Goal: Task Accomplishment & Management: Manage account settings

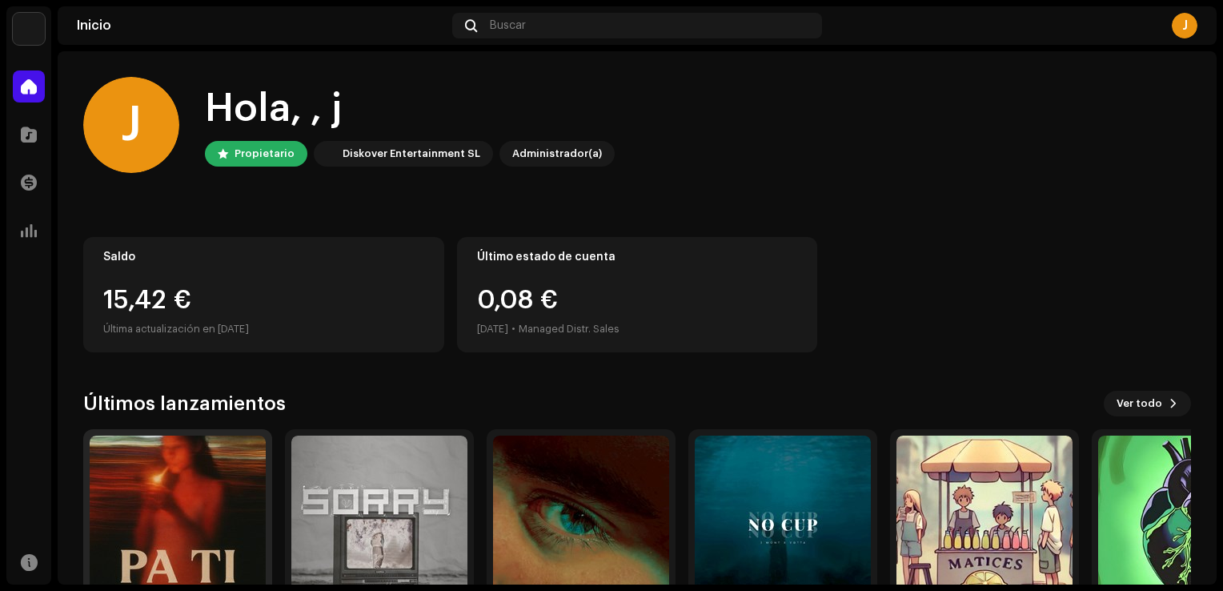
click at [168, 467] on img at bounding box center [178, 523] width 176 height 176
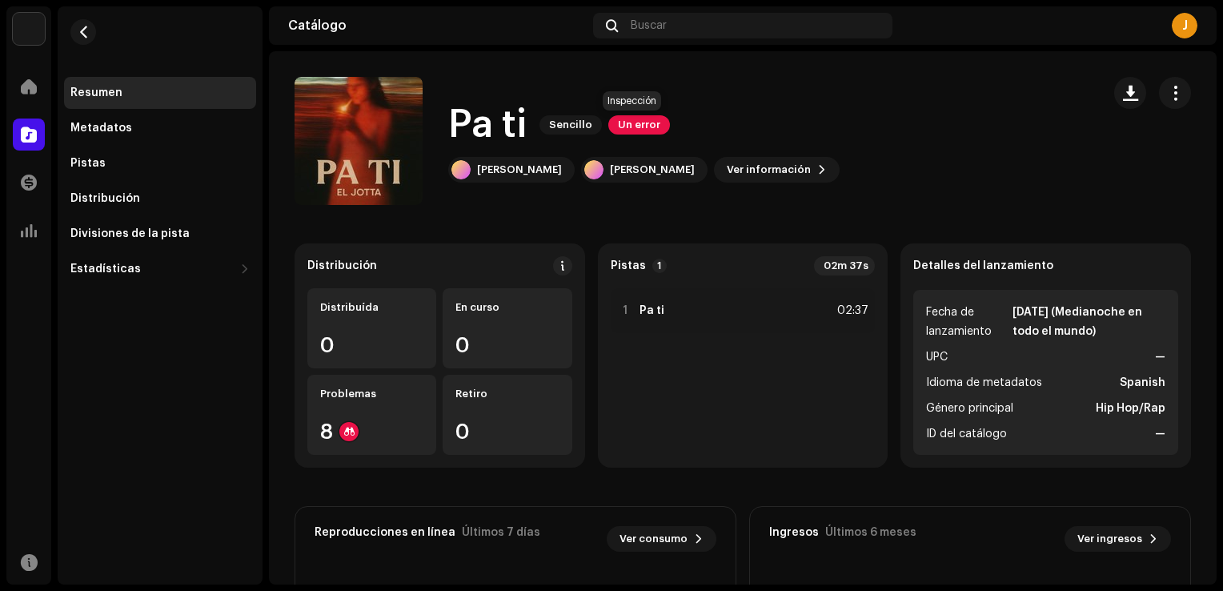
click at [627, 118] on span "Un error" at bounding box center [639, 124] width 62 height 19
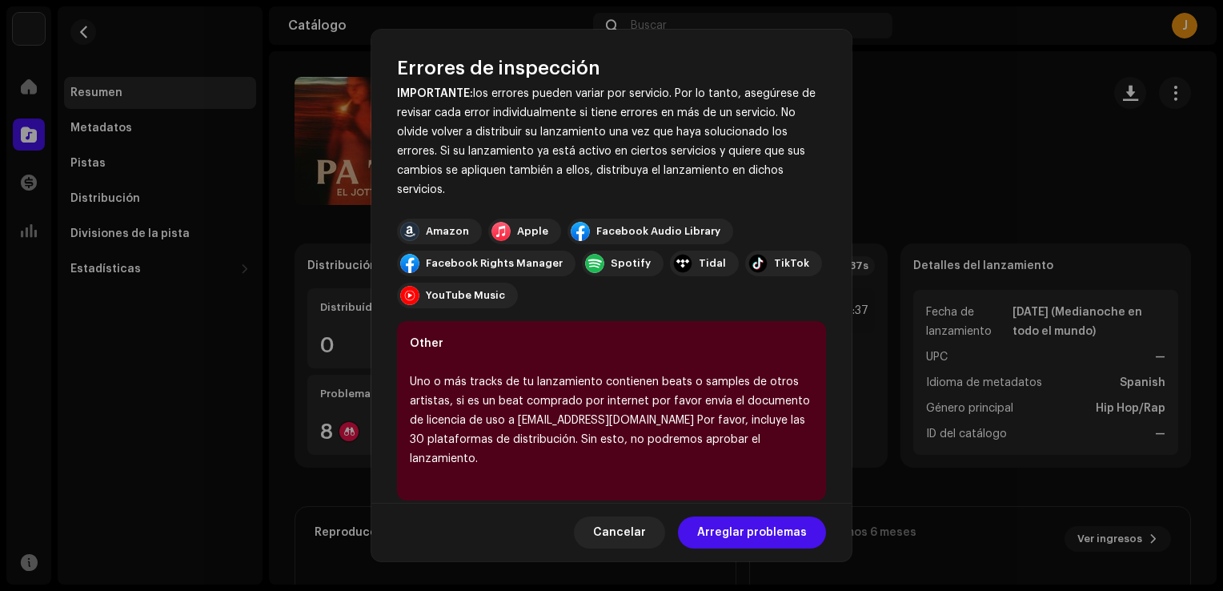
scroll to position [83, 0]
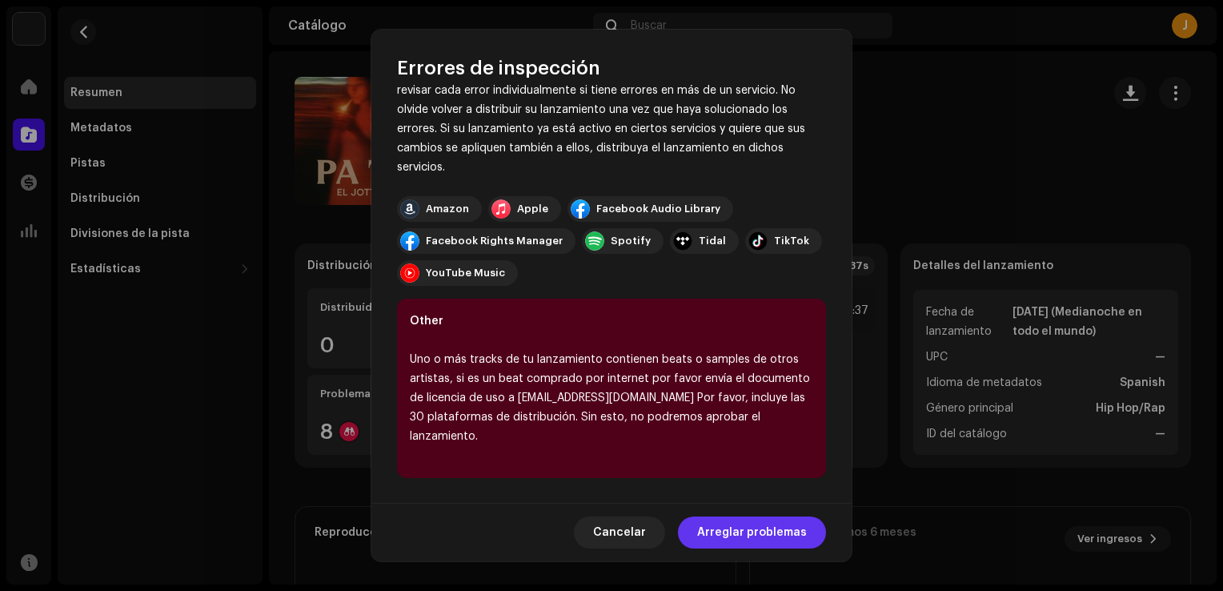
click at [757, 534] on span "Arreglar problemas" at bounding box center [752, 532] width 110 height 32
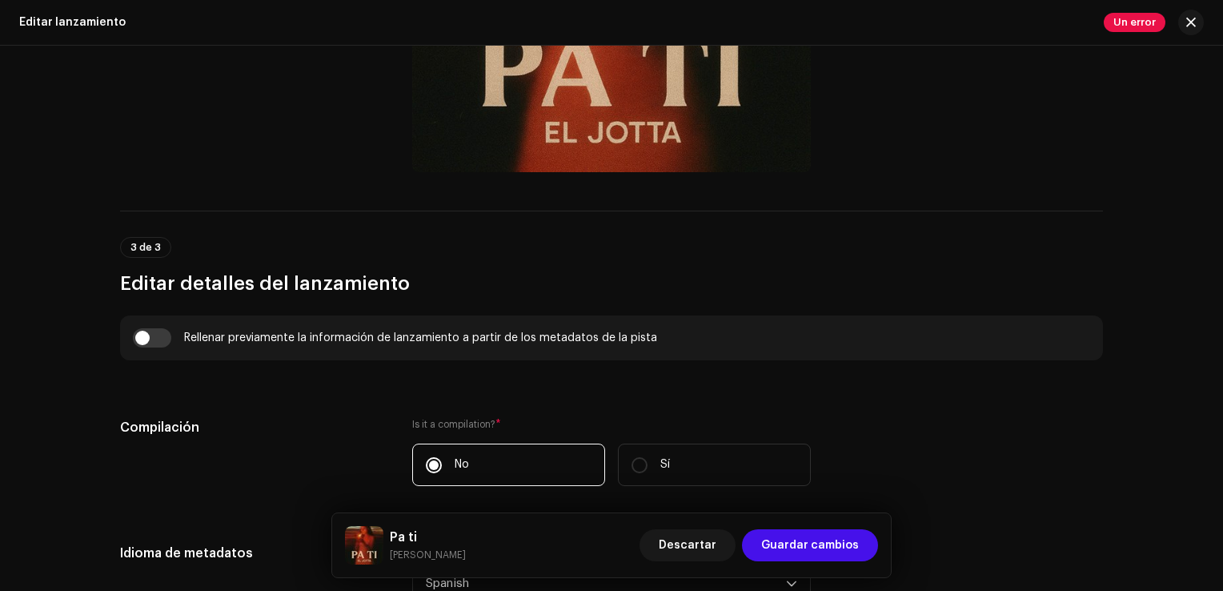
scroll to position [925, 0]
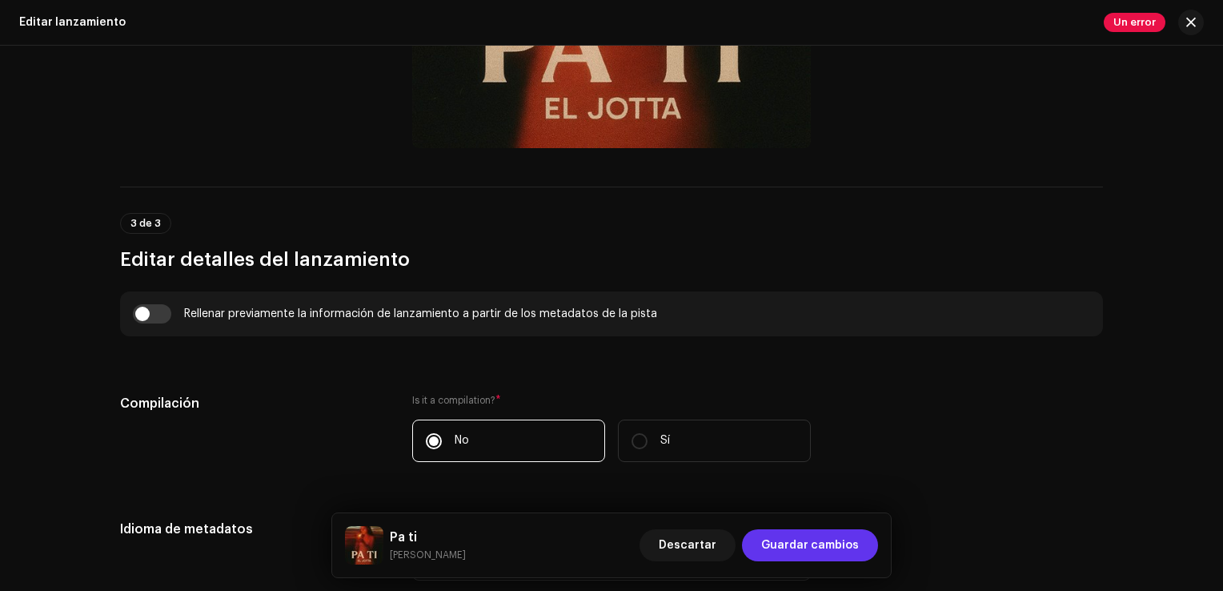
click at [797, 546] on span "Guardar cambios" at bounding box center [810, 545] width 98 height 32
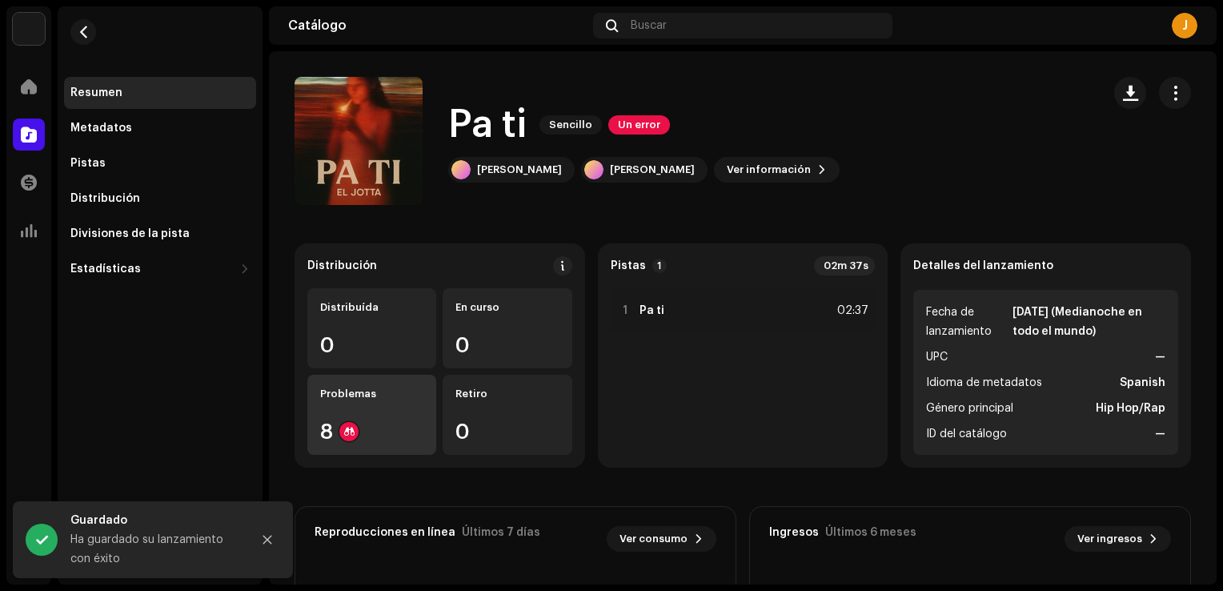
click at [395, 412] on div "Problemas 8" at bounding box center [371, 414] width 129 height 80
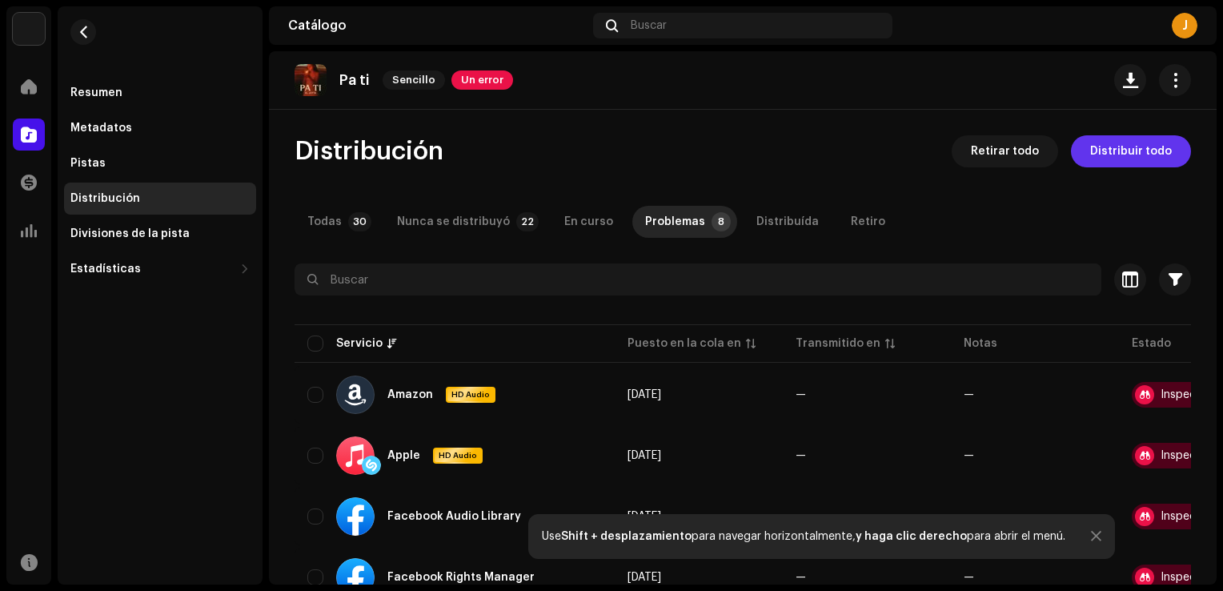
click at [1116, 159] on span "Distribuir todo" at bounding box center [1131, 151] width 82 height 32
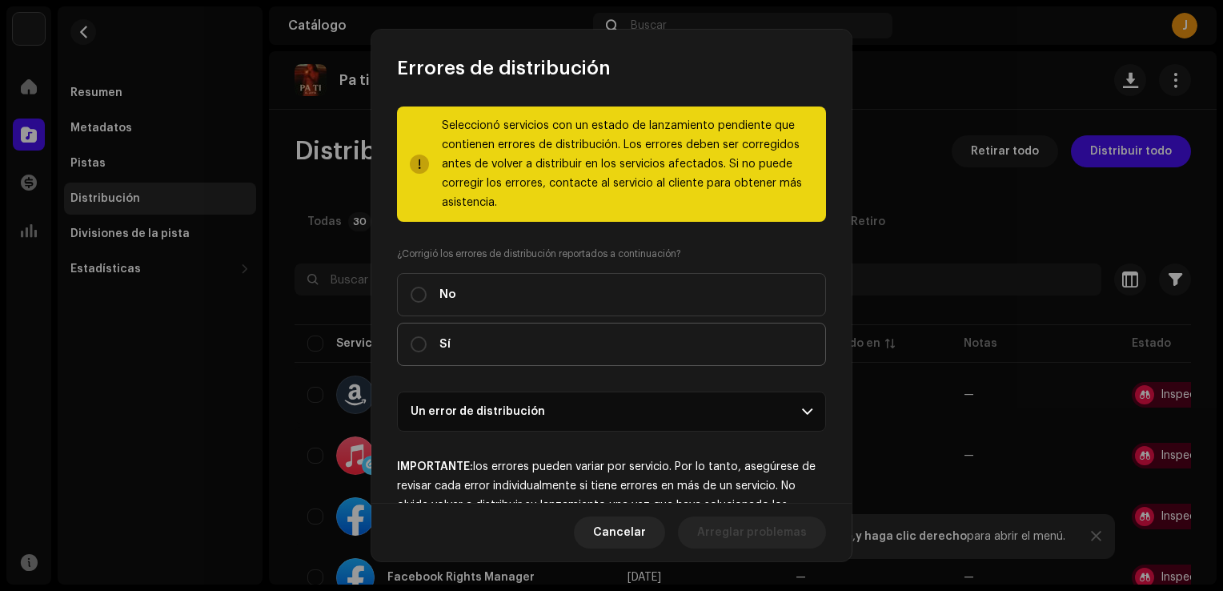
click at [498, 342] on label "Sí" at bounding box center [611, 343] width 429 height 43
click at [426, 342] on input "Sí" at bounding box center [418, 344] width 16 height 16
radio input "true"
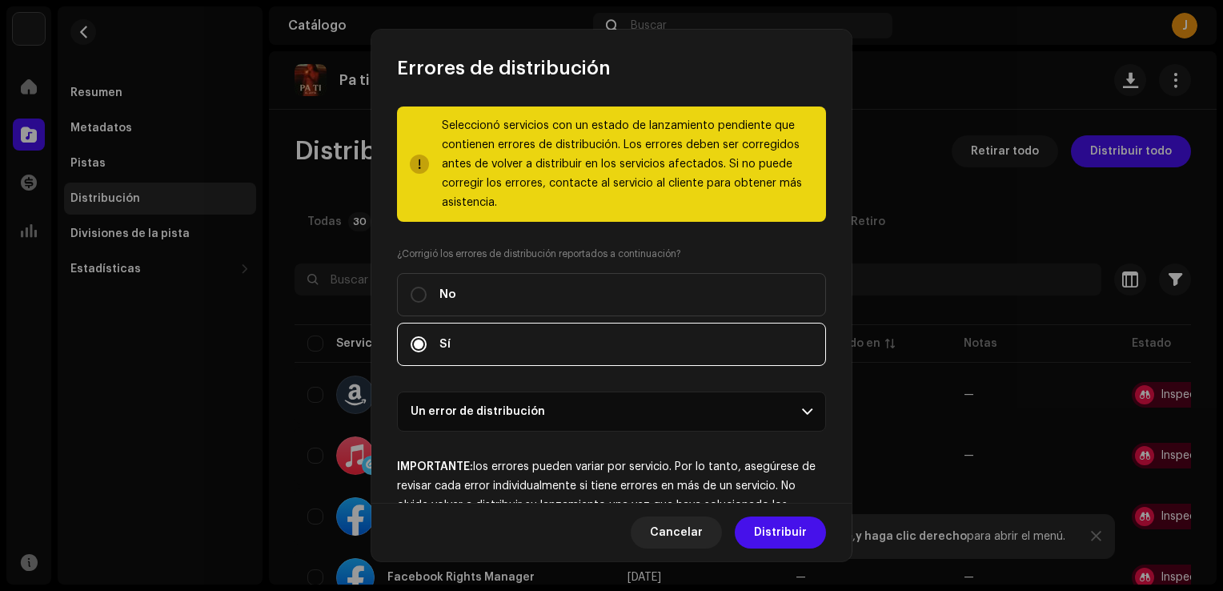
scroll to position [93, 0]
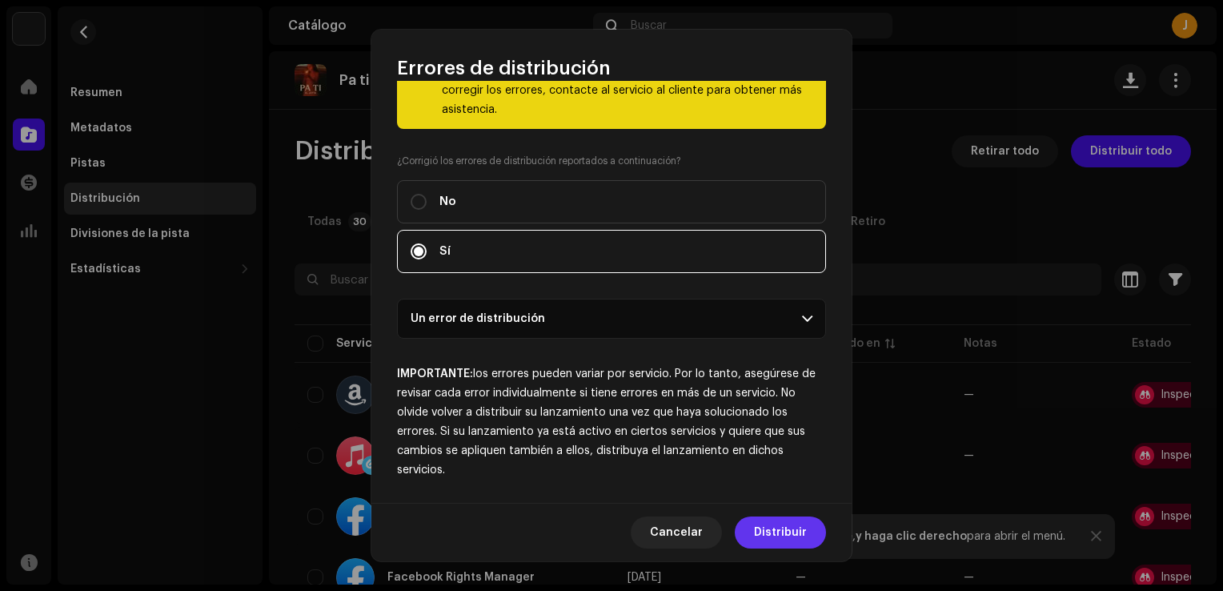
click at [805, 534] on span "Distribuir" at bounding box center [780, 532] width 53 height 32
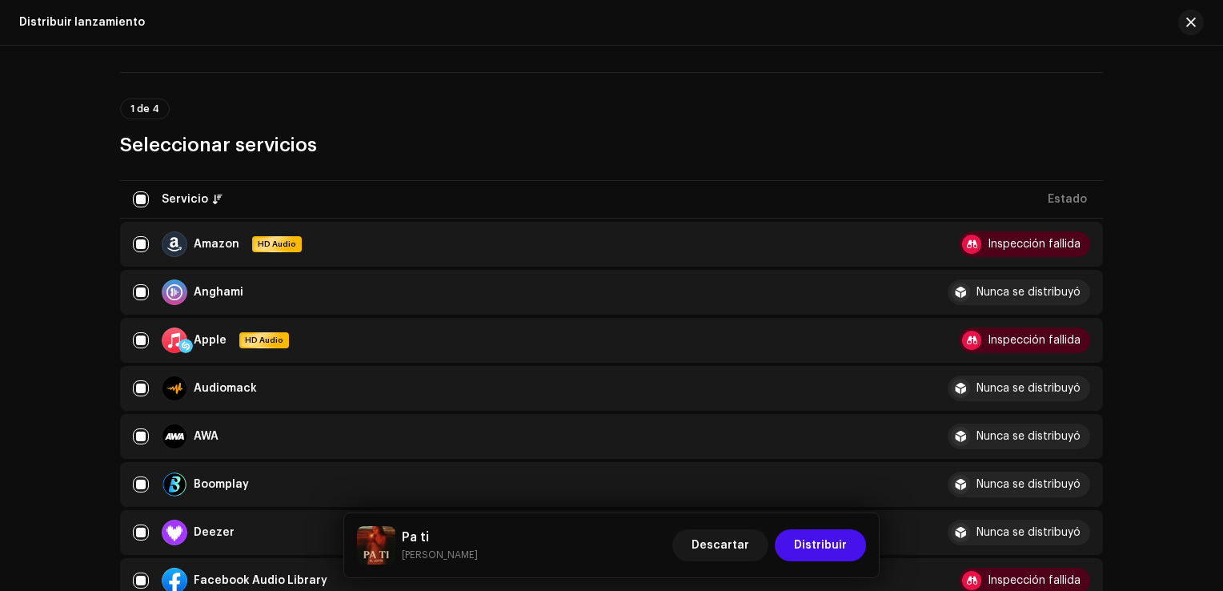
scroll to position [96, 0]
click at [138, 197] on input "checkbox" at bounding box center [141, 198] width 16 height 16
checkbox input "false"
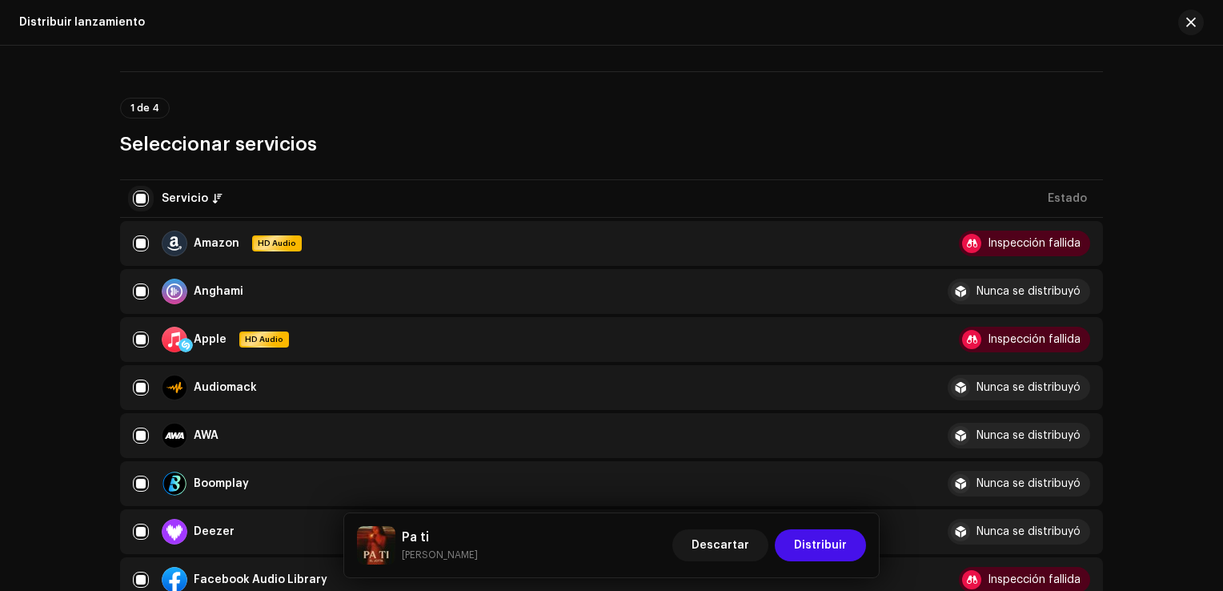
checkbox input "false"
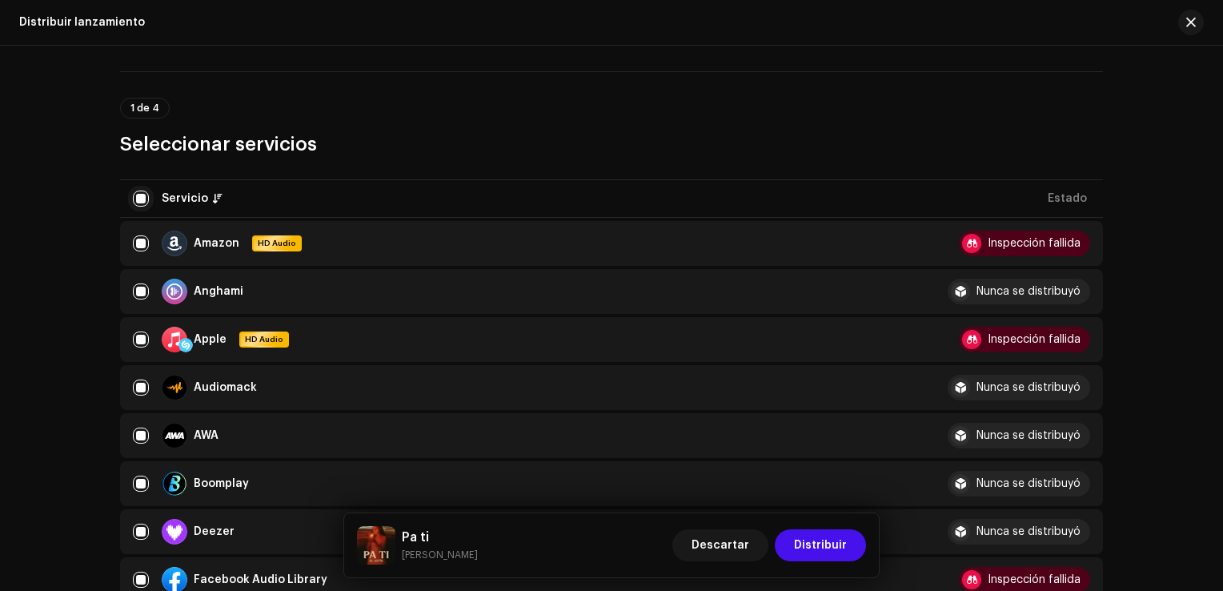
checkbox input "false"
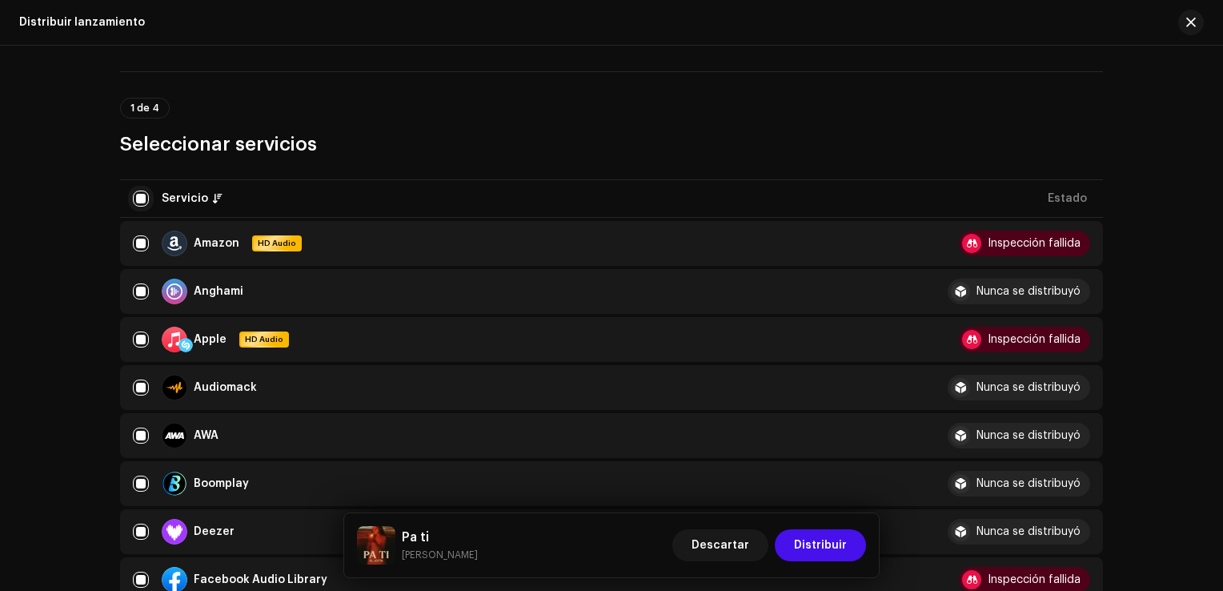
checkbox input "false"
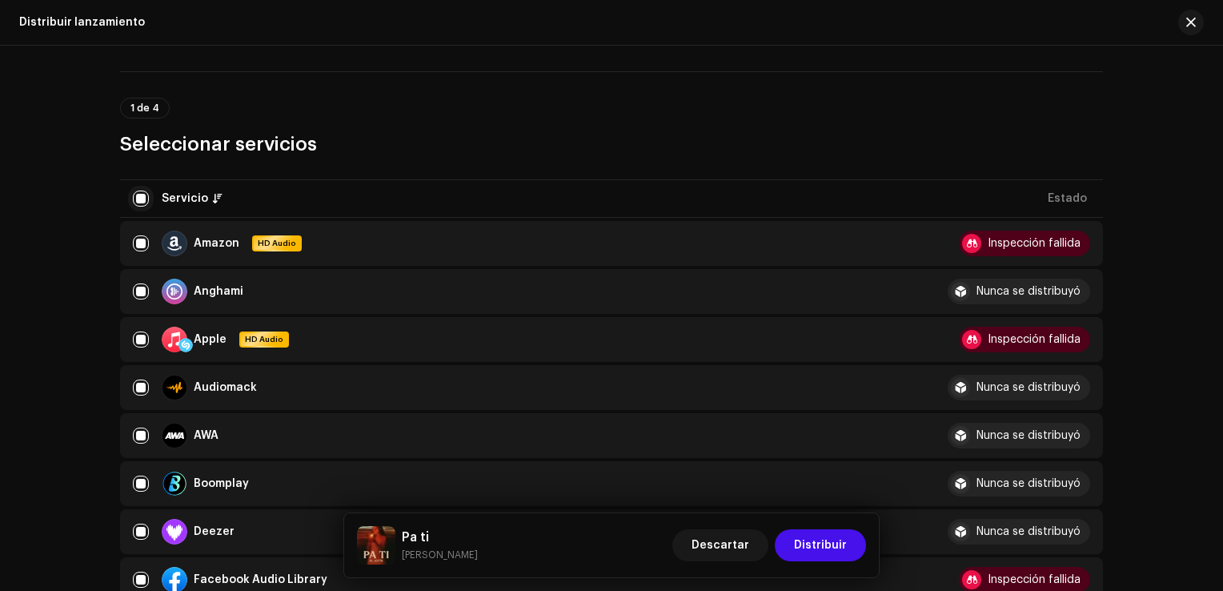
checkbox input "false"
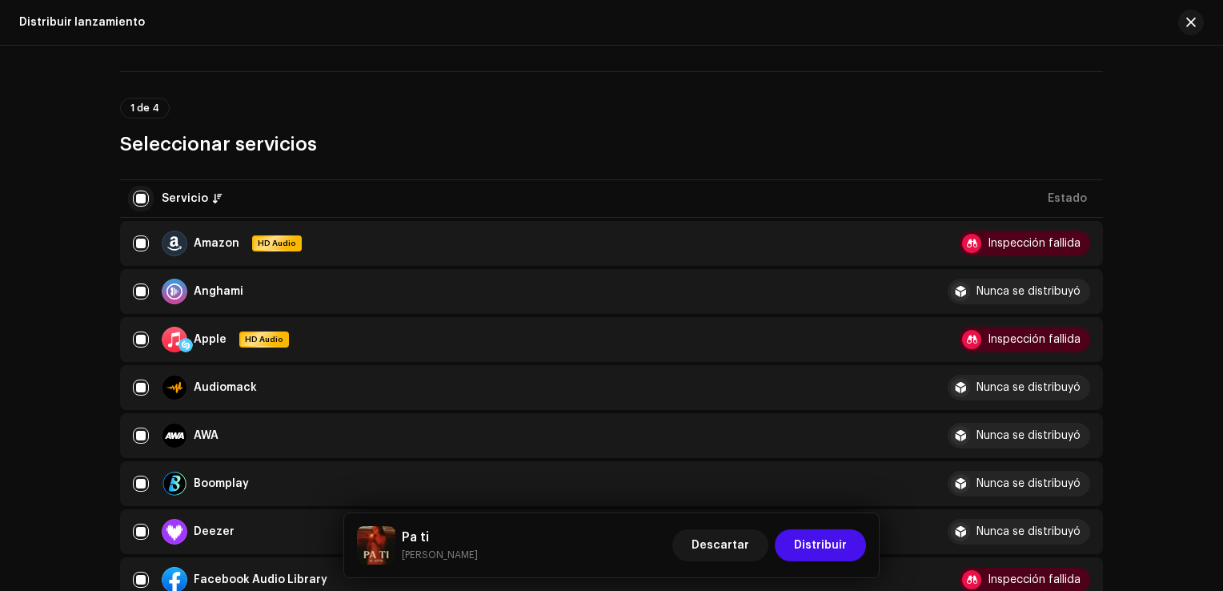
checkbox input "false"
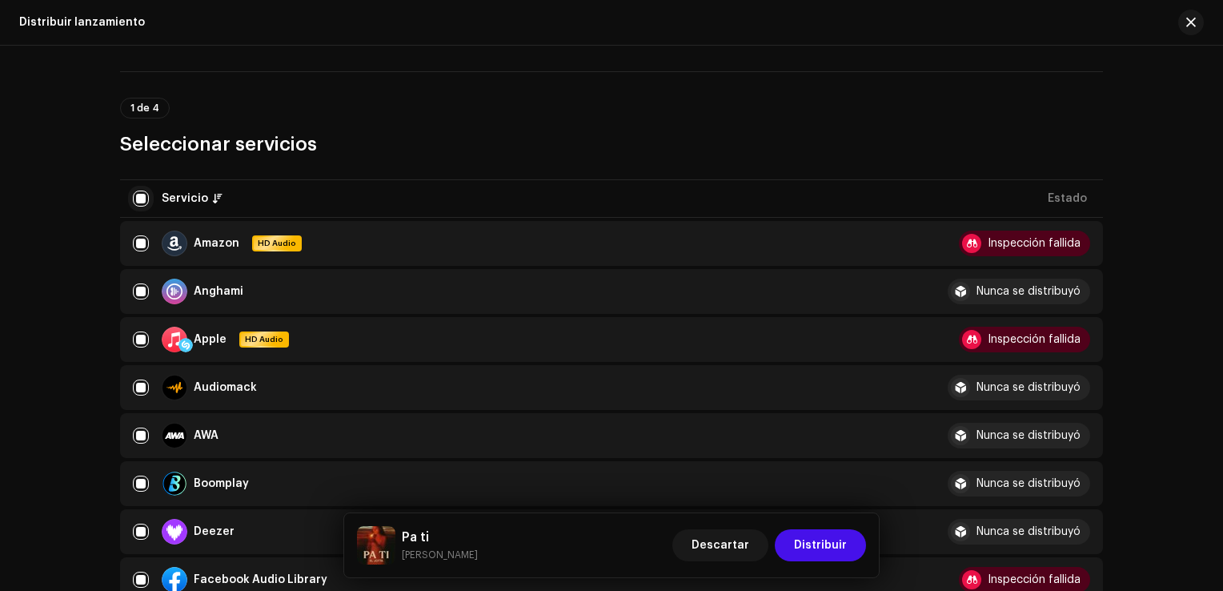
checkbox input "false"
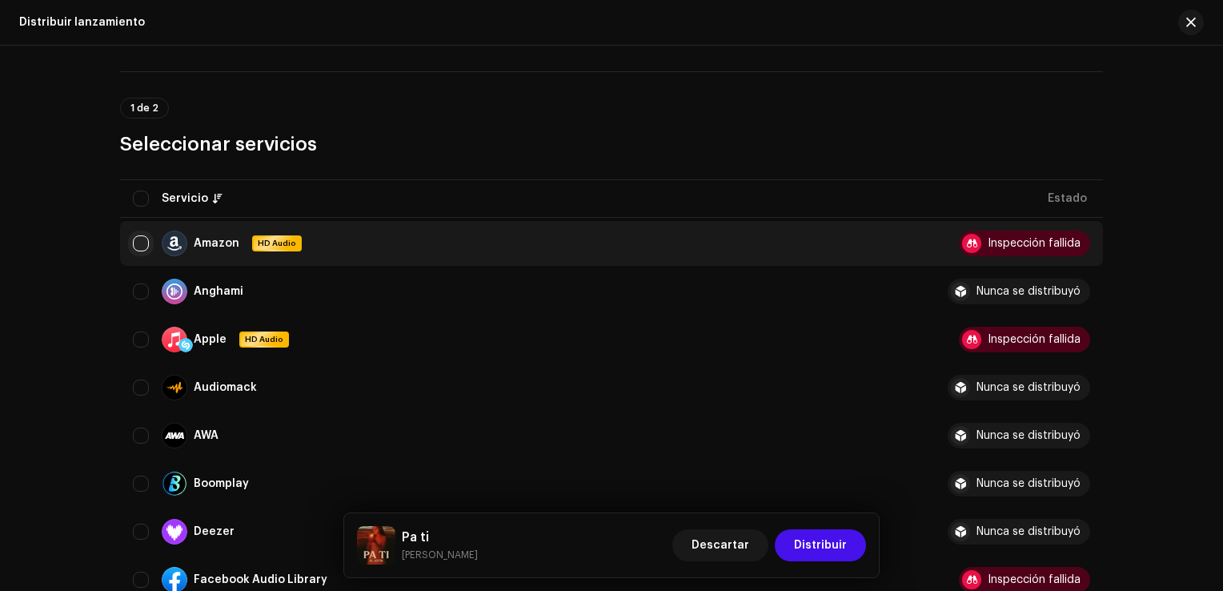
click at [138, 242] on input "Row Unselected" at bounding box center [141, 243] width 16 height 16
checkbox input "true"
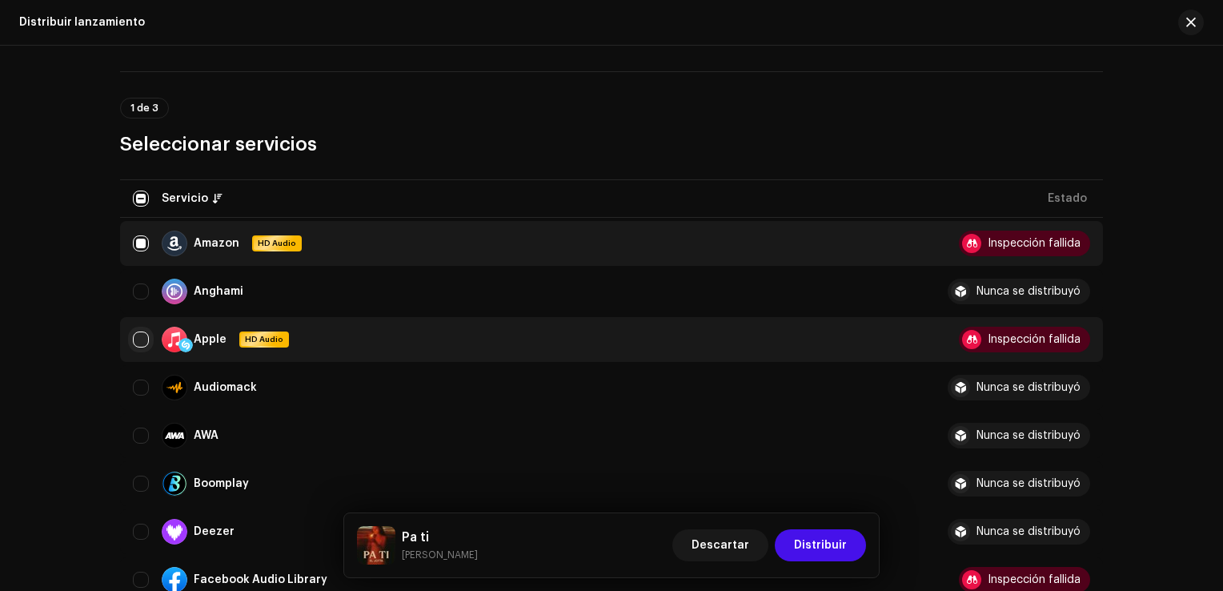
click at [141, 337] on input "Row Unselected" at bounding box center [141, 339] width 16 height 16
checkbox input "true"
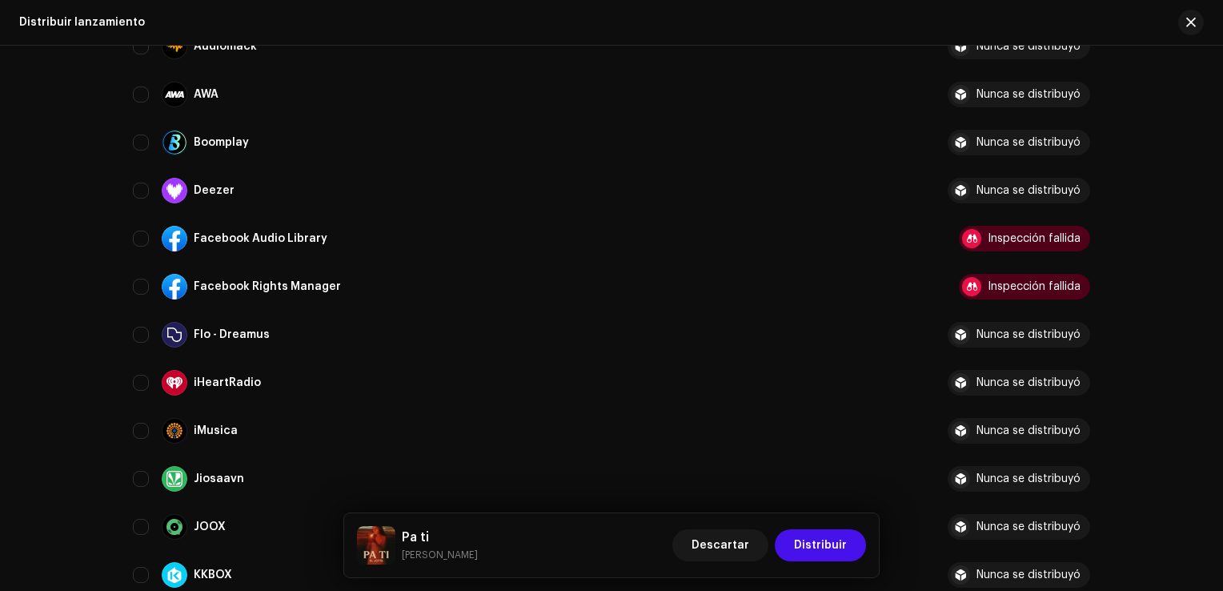
scroll to position [437, 0]
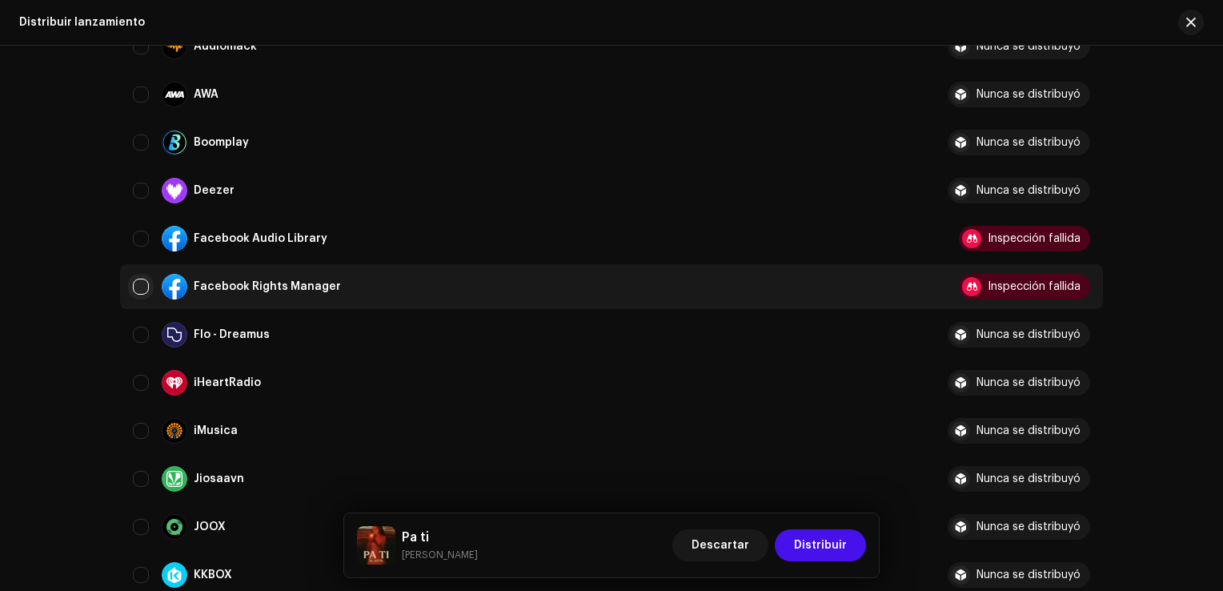
click at [143, 286] on input "Row Unselected" at bounding box center [141, 286] width 16 height 16
checkbox input "true"
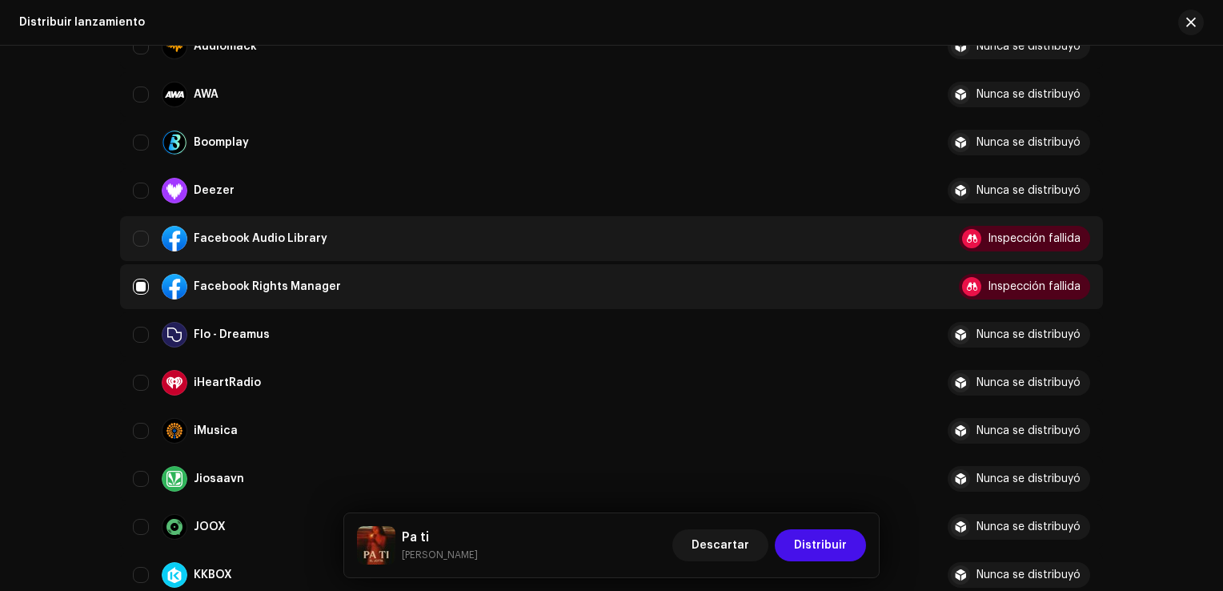
click at [147, 238] on div "Facebook Audio Library" at bounding box center [527, 239] width 789 height 26
click at [140, 234] on input "Row Unselected" at bounding box center [141, 238] width 16 height 16
checkbox input "true"
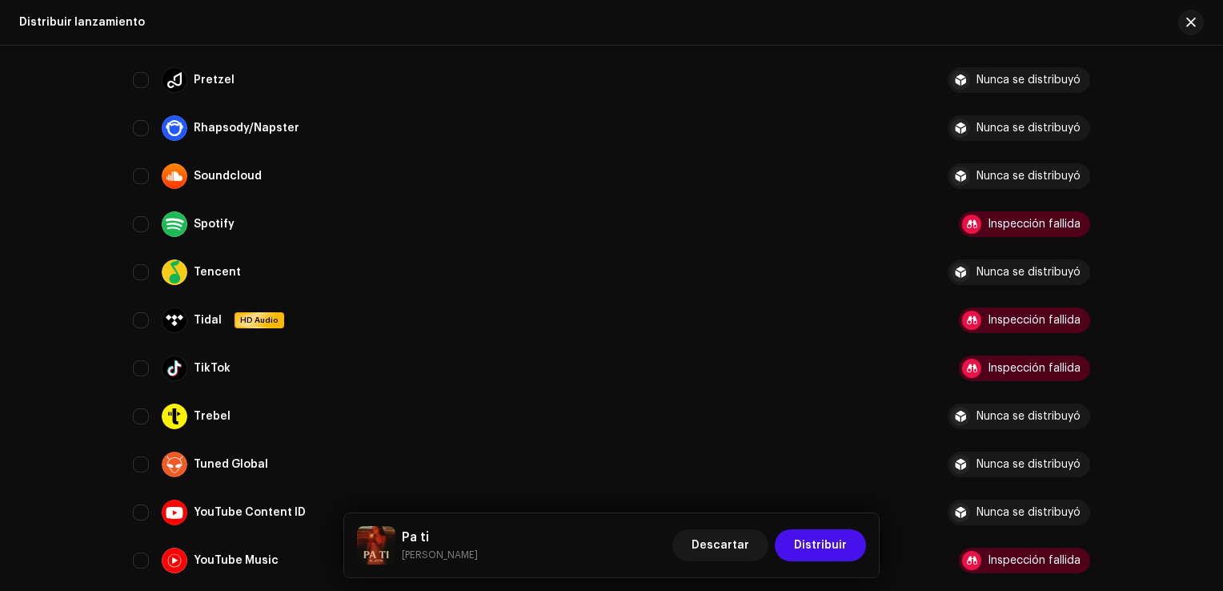
scroll to position [1171, 0]
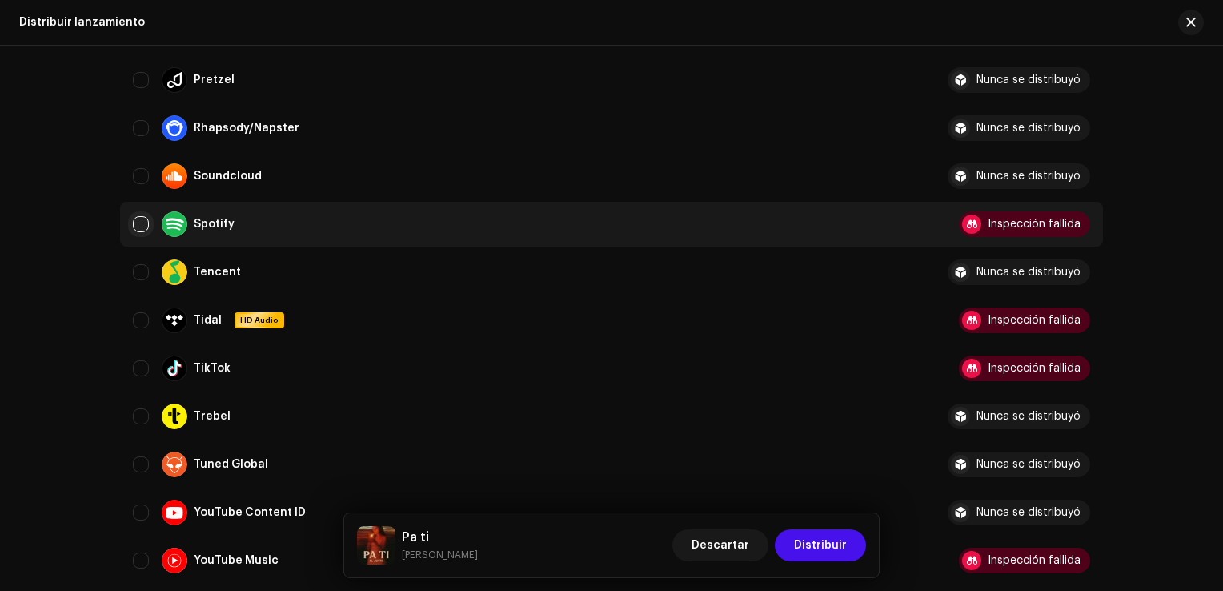
click at [138, 223] on input "Row Unselected" at bounding box center [141, 224] width 16 height 16
checkbox input "true"
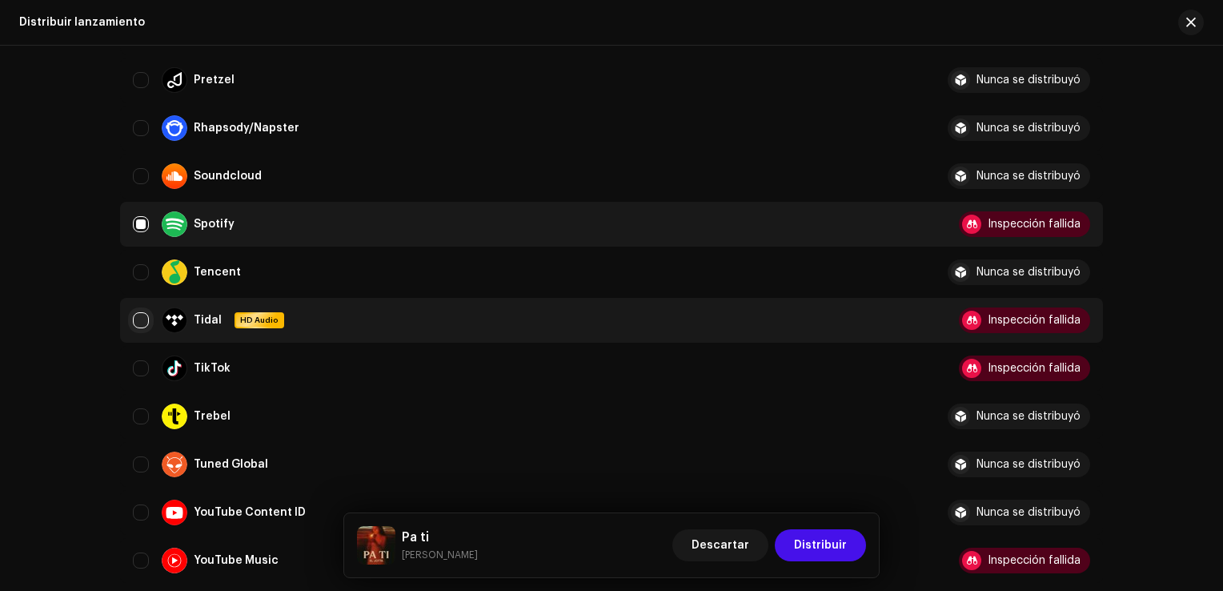
click at [138, 322] on input "Row Unselected" at bounding box center [141, 320] width 16 height 16
checkbox input "true"
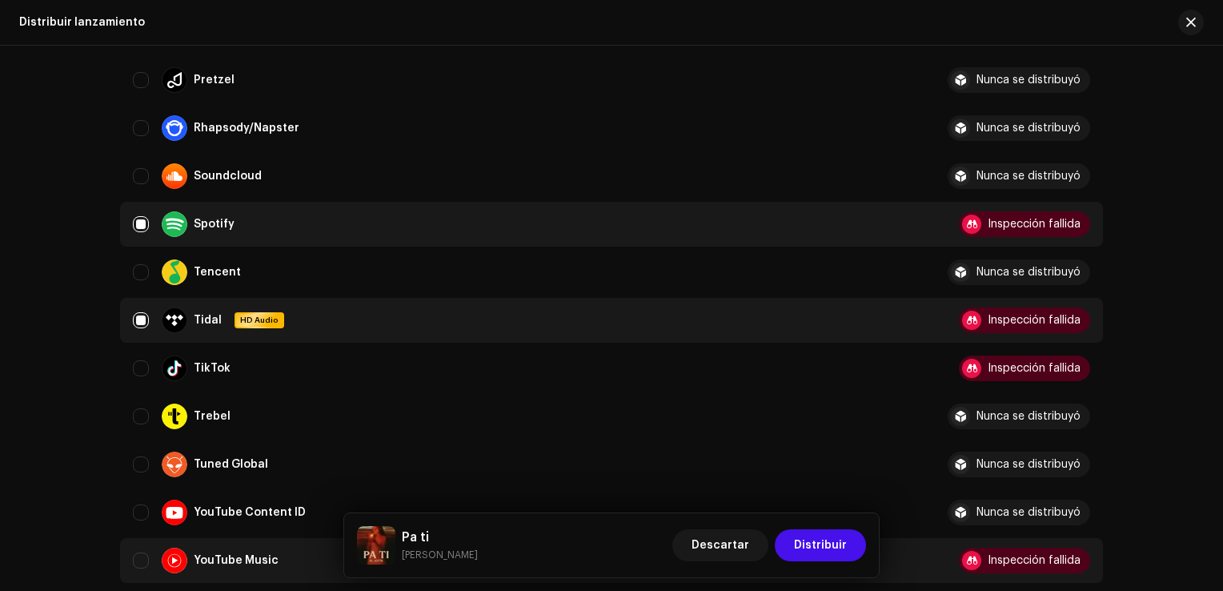
click at [138, 547] on div "YouTube Music" at bounding box center [527, 560] width 789 height 26
click at [138, 561] on input "Row Unselected" at bounding box center [141, 560] width 16 height 16
checkbox input "true"
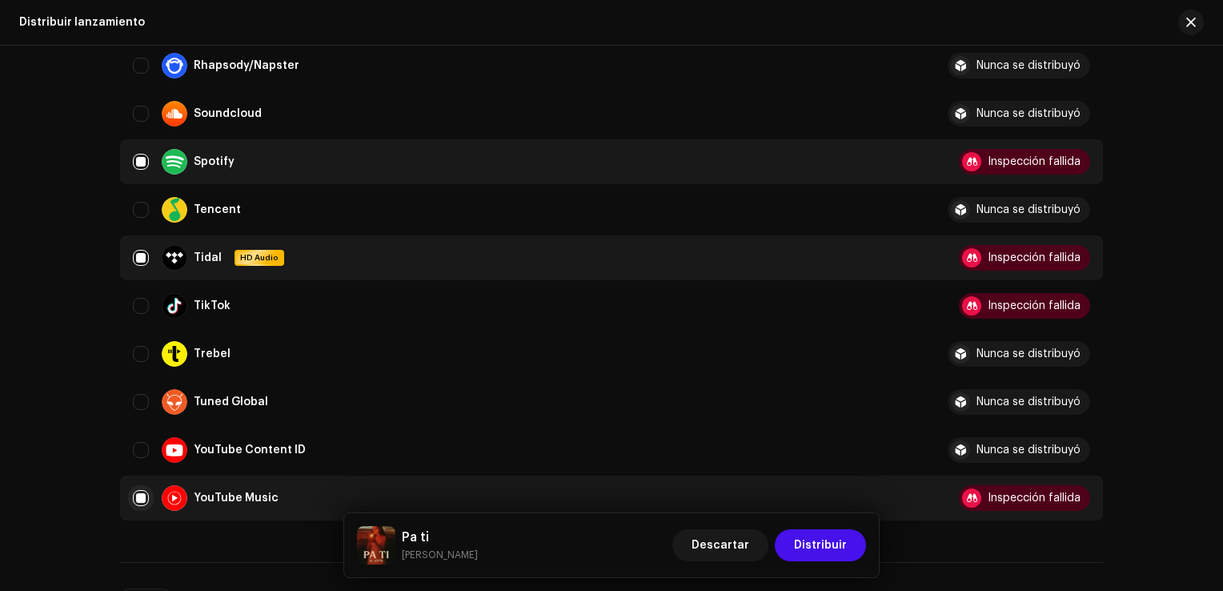
scroll to position [1232, 0]
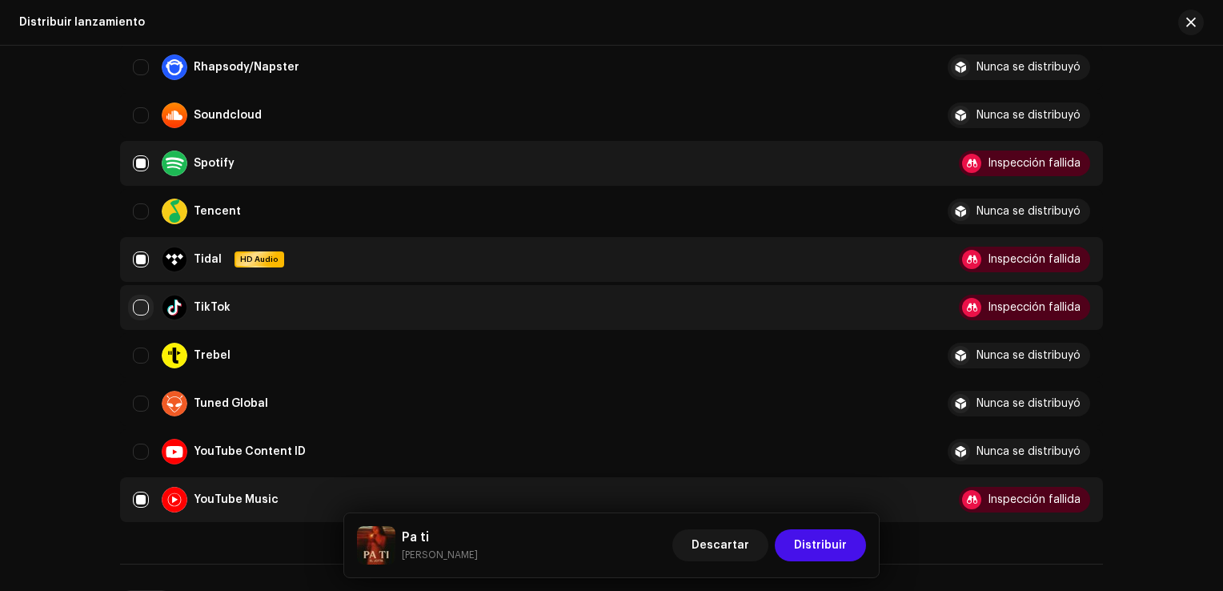
click at [141, 303] on input "Row Unselected" at bounding box center [141, 307] width 16 height 16
checkbox input "true"
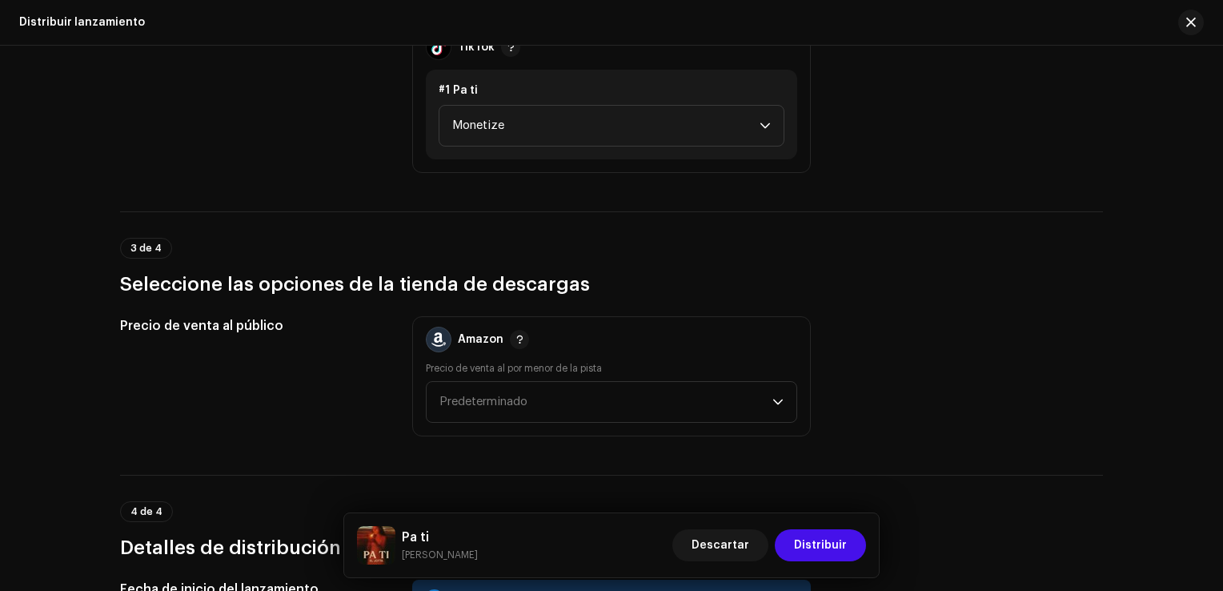
scroll to position [1872, 0]
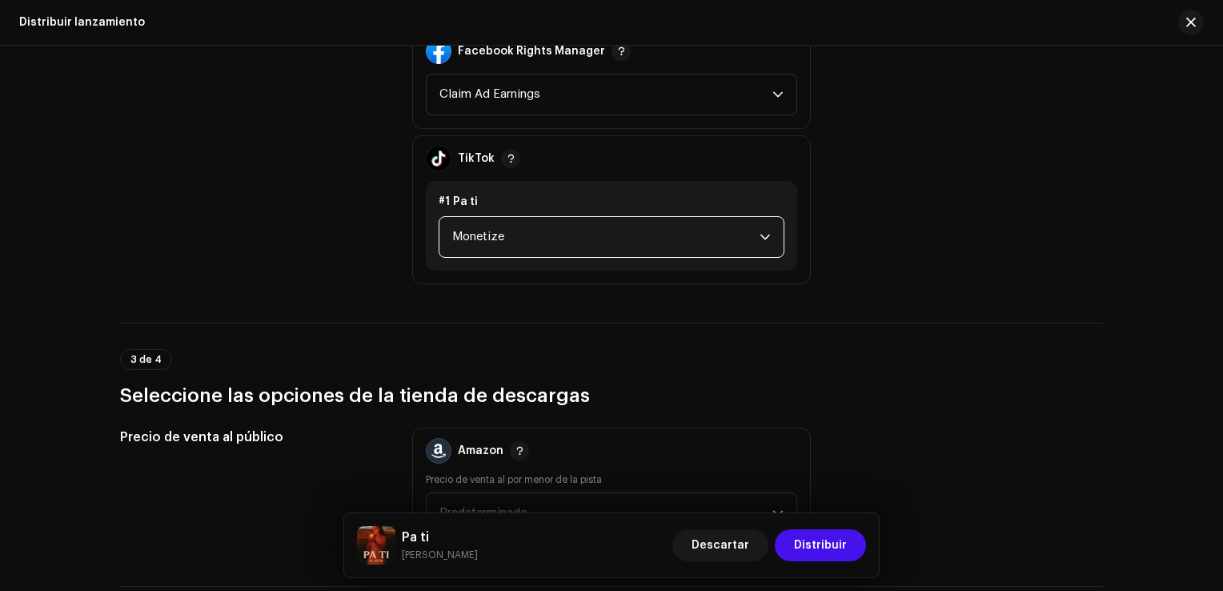
click at [482, 254] on span "Monetize" at bounding box center [605, 237] width 307 height 40
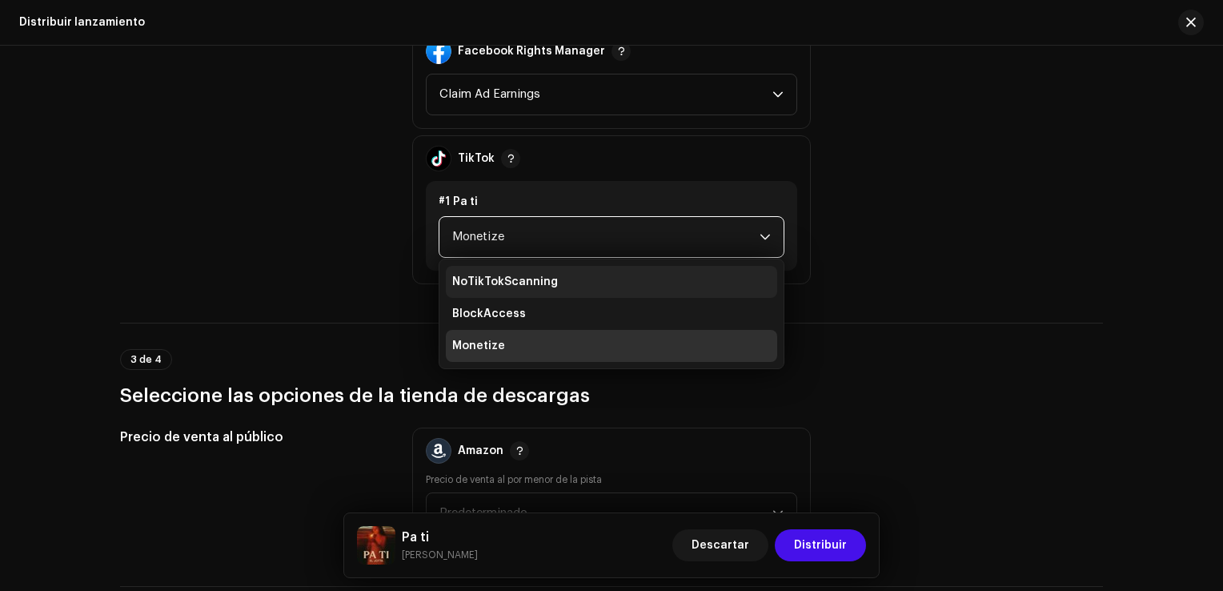
click at [585, 280] on li "NoTikTokScanning" at bounding box center [611, 282] width 331 height 32
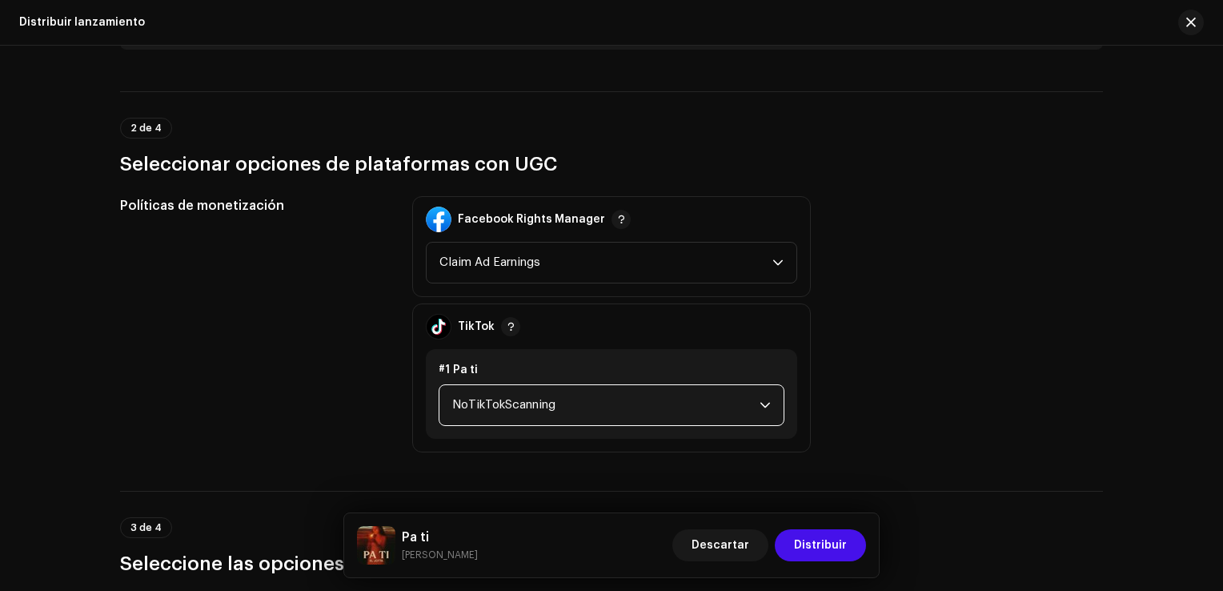
scroll to position [1696, 0]
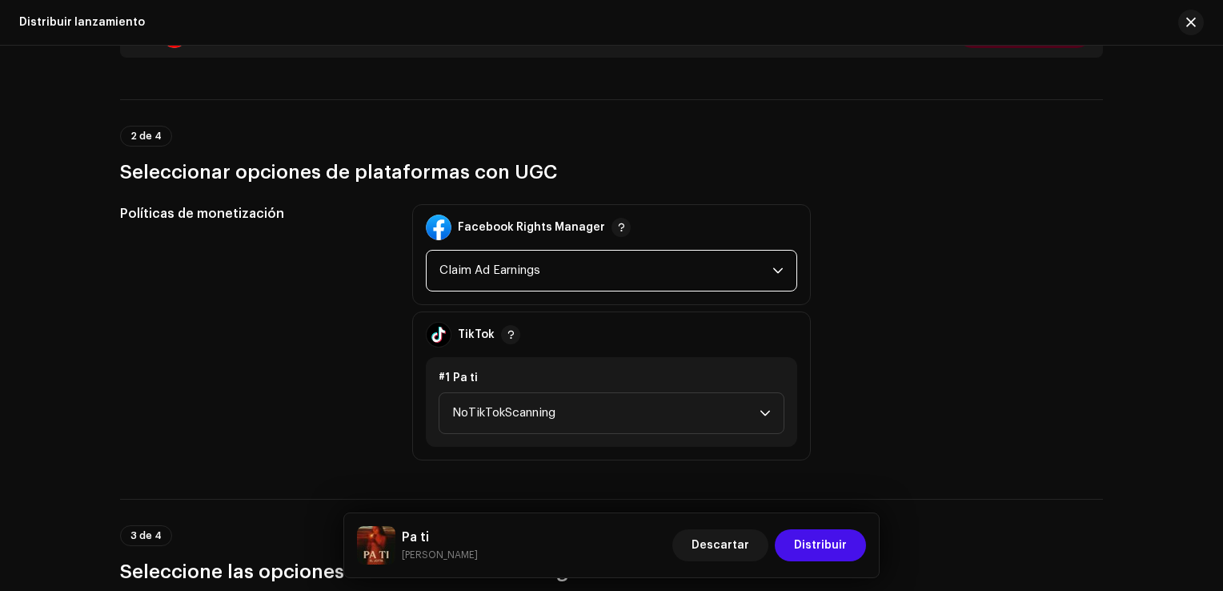
click at [627, 261] on span "Claim Ad Earnings" at bounding box center [605, 270] width 333 height 40
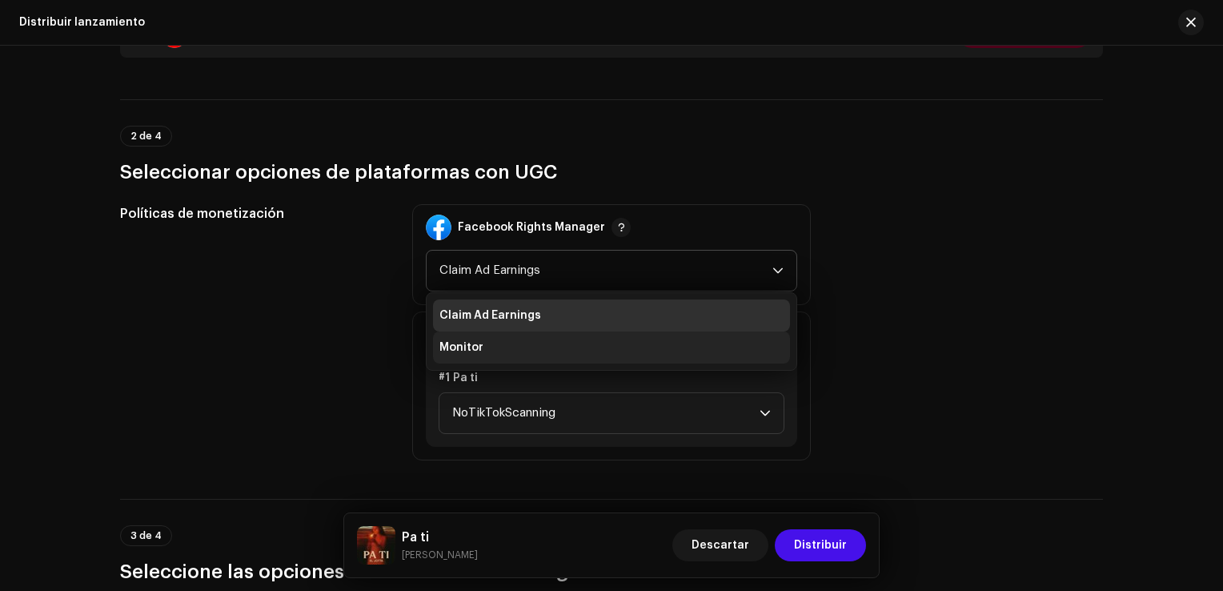
click at [478, 344] on span "Monitor" at bounding box center [461, 347] width 44 height 16
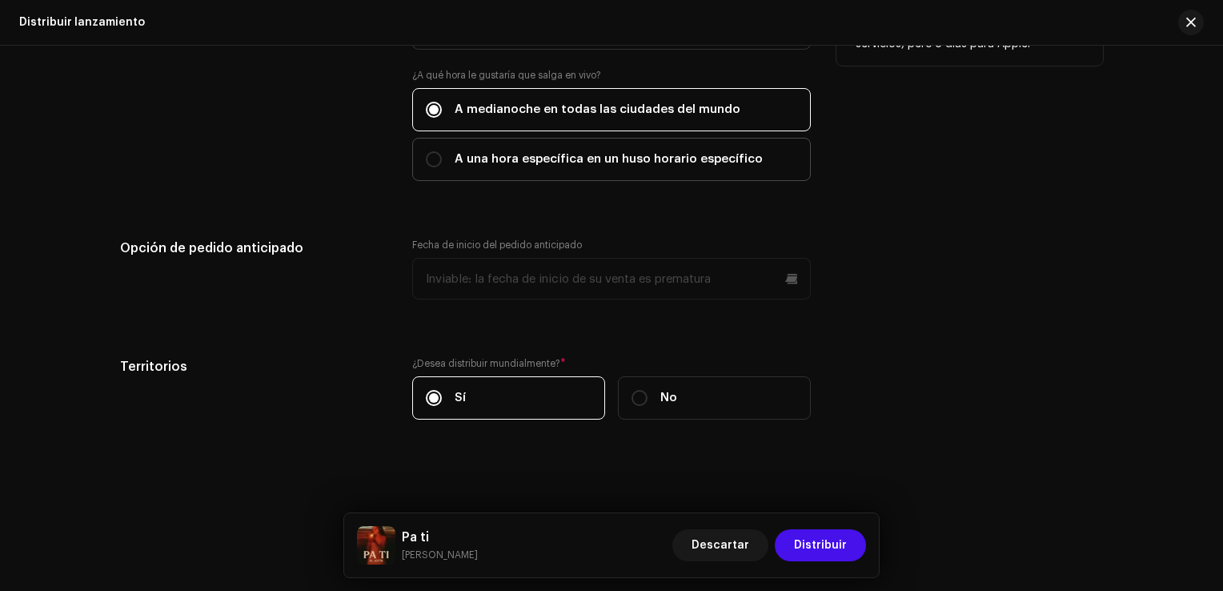
scroll to position [2736, 0]
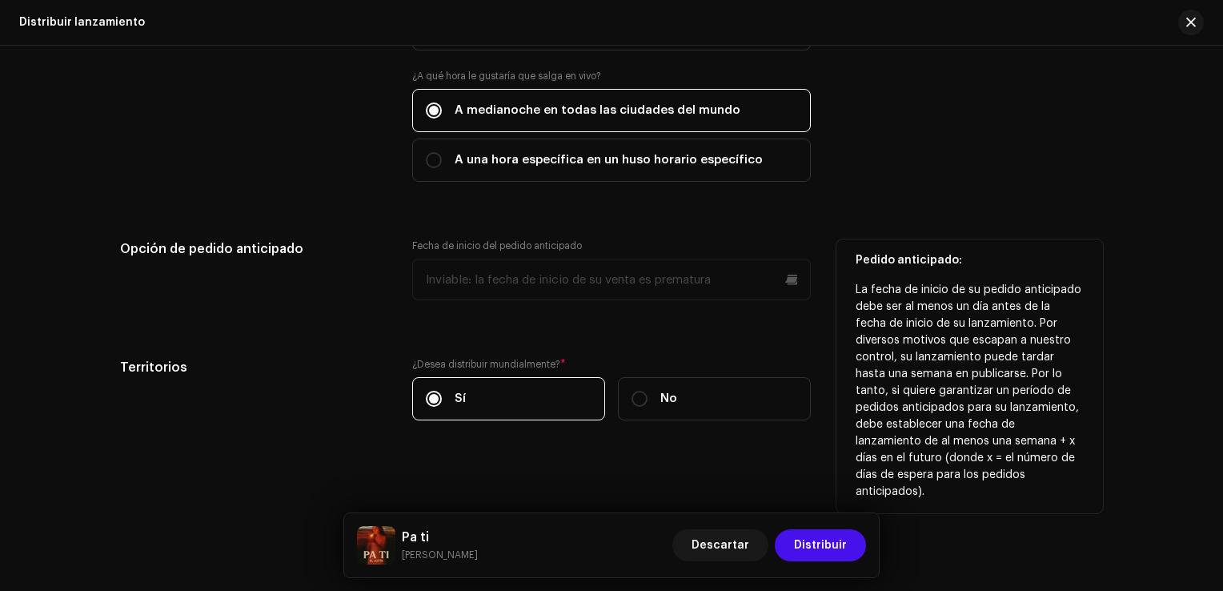
click at [601, 275] on p-datepicker at bounding box center [611, 279] width 398 height 42
click at [439, 274] on p-datepicker at bounding box center [611, 279] width 398 height 42
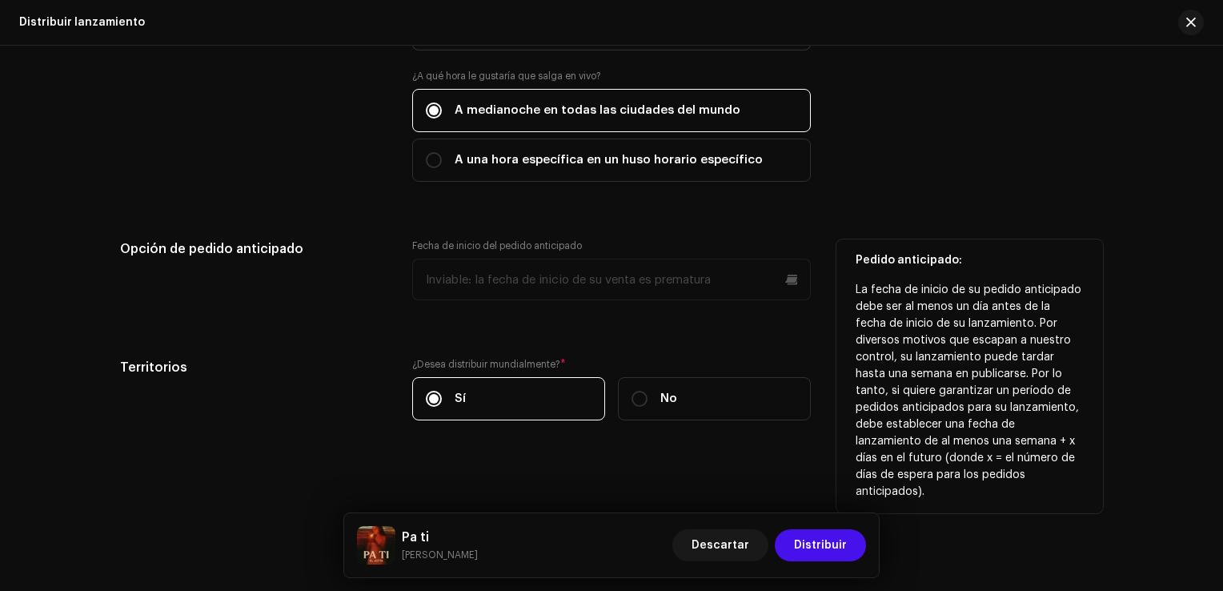
click at [439, 274] on p-datepicker at bounding box center [611, 279] width 398 height 42
click at [591, 304] on div "Fecha de inicio del pedido anticipado" at bounding box center [611, 279] width 398 height 80
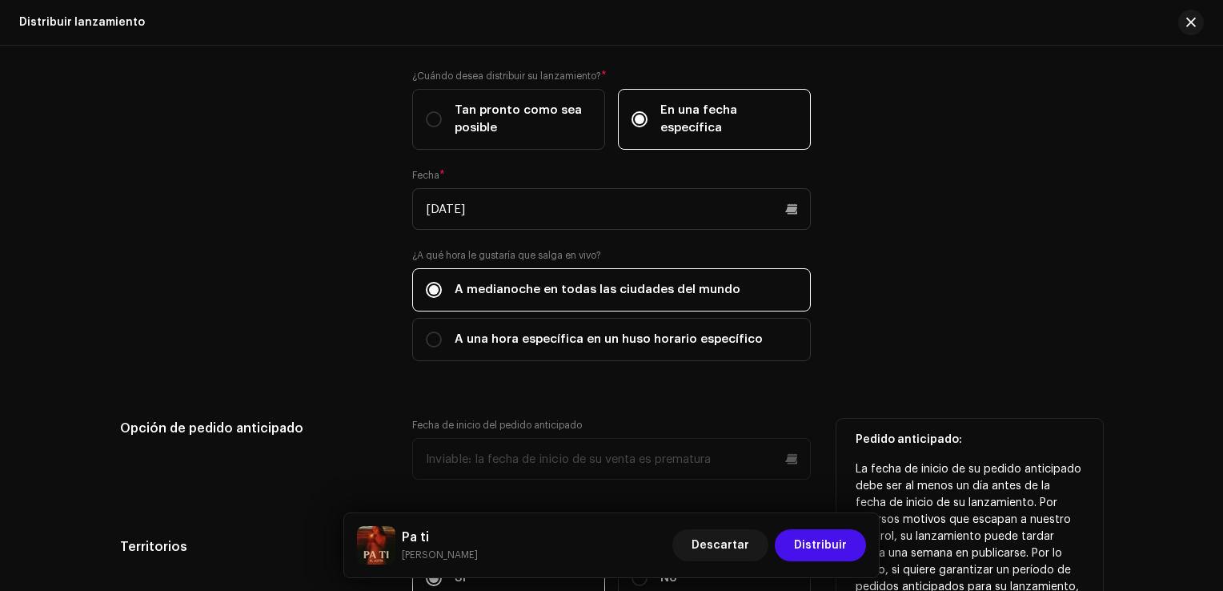
scroll to position [2539, 0]
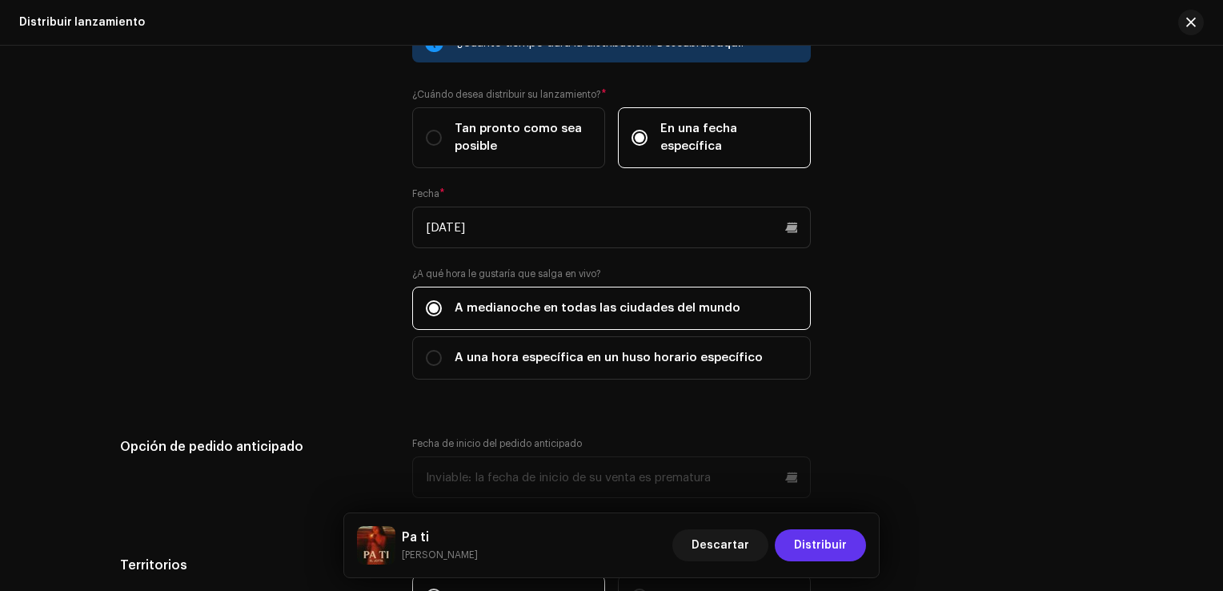
click at [814, 544] on span "Distribuir" at bounding box center [820, 545] width 53 height 32
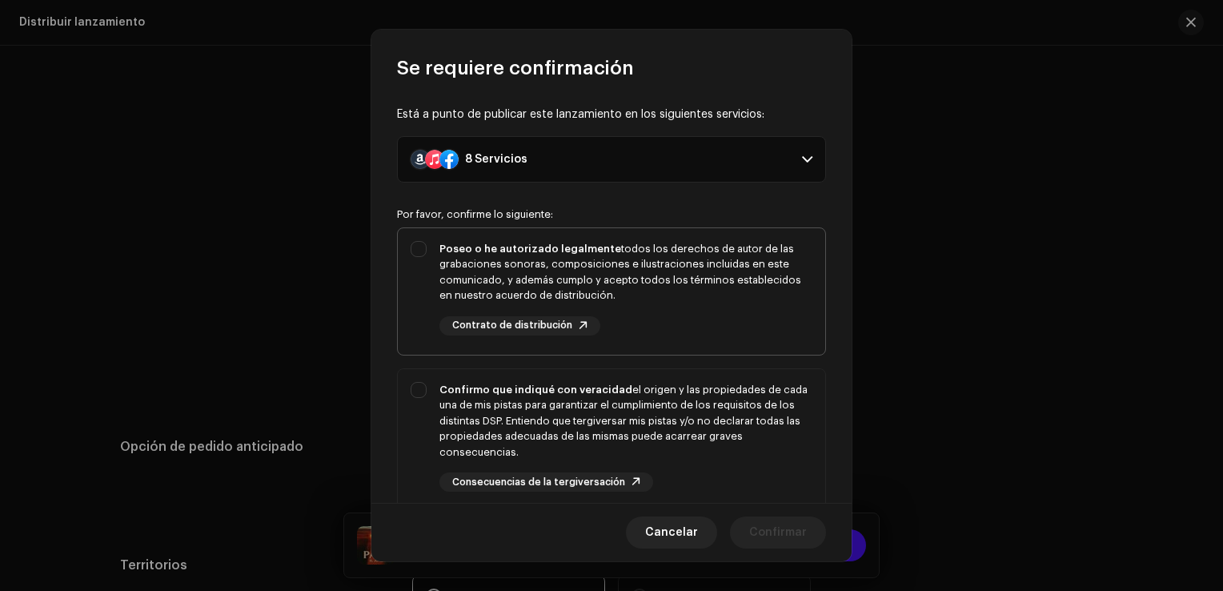
click at [413, 242] on div "Poseo o he autorizado legalmente todos los derechos de autor de las grabaciones…" at bounding box center [611, 288] width 427 height 120
checkbox input "true"
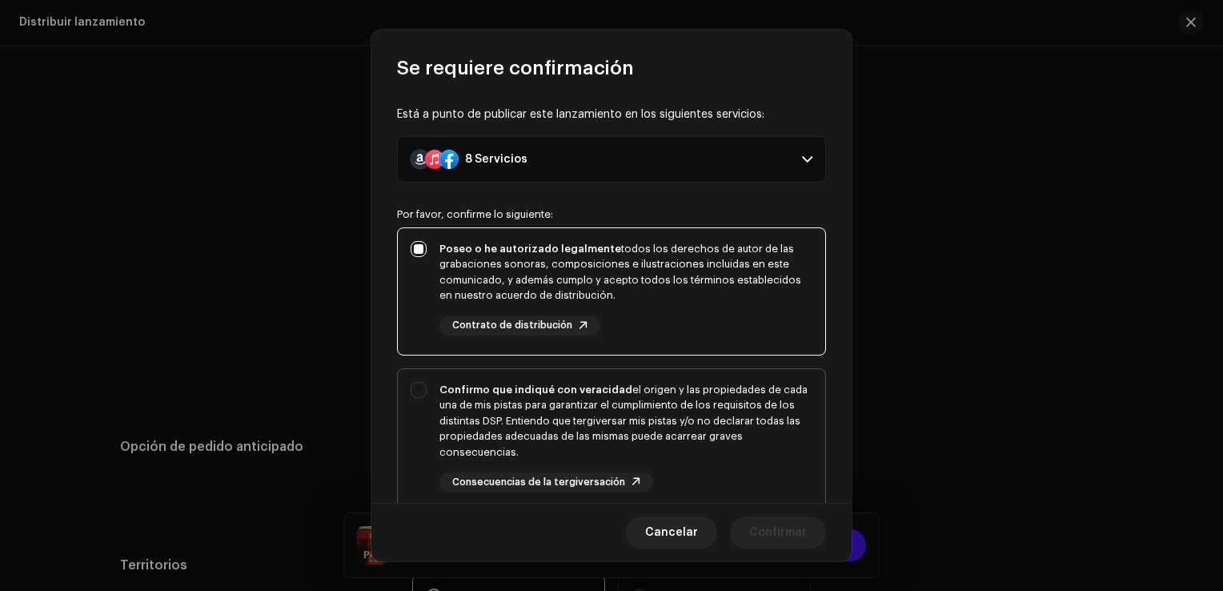
click at [413, 394] on div "Confirmo que indiqué con veracidad el origen y las propiedades de cada una de m…" at bounding box center [611, 437] width 427 height 136
checkbox input "true"
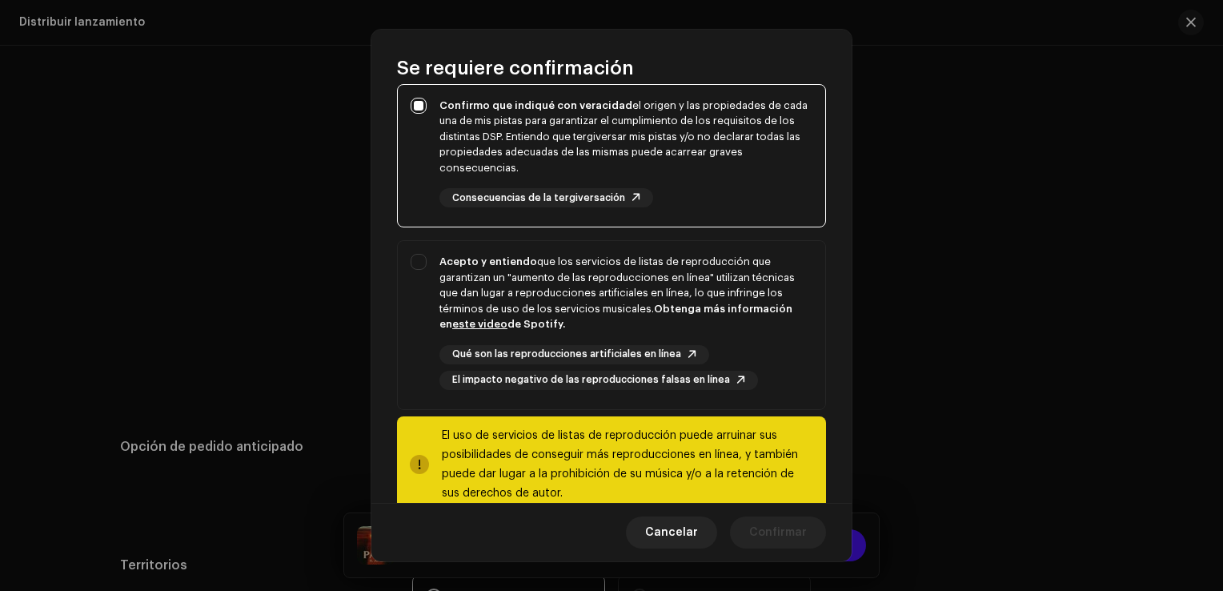
scroll to position [317, 0]
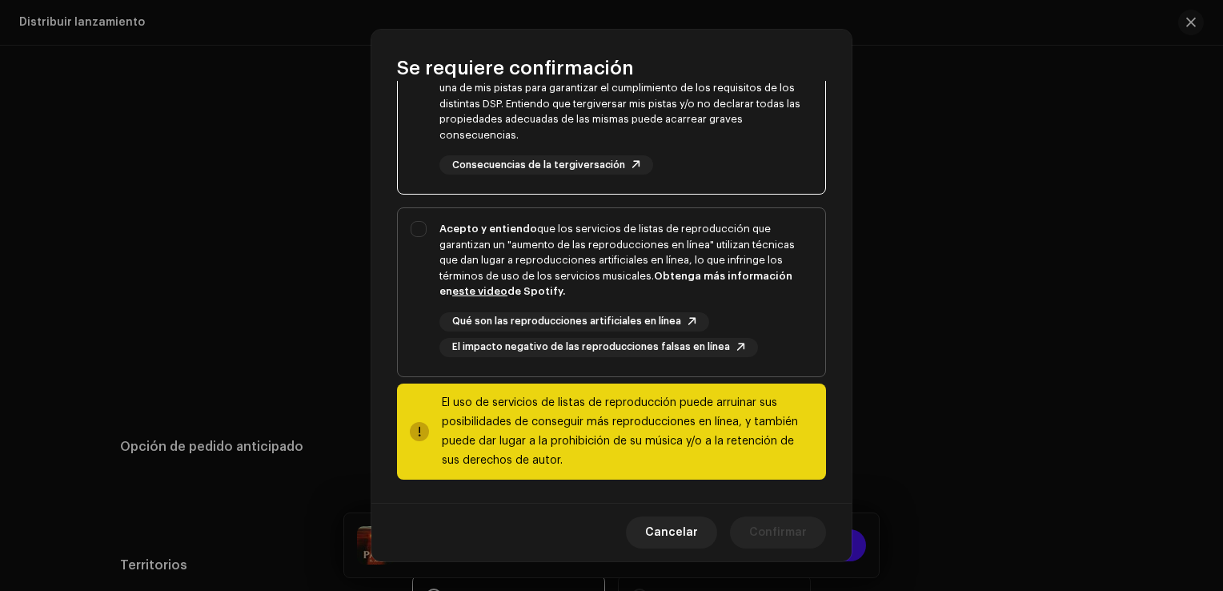
click at [421, 254] on div "Acepto y entiendo que los servicios de listas de reproducción que garantizan un…" at bounding box center [611, 289] width 427 height 162
checkbox input "true"
click at [768, 534] on span "Confirmar" at bounding box center [778, 532] width 58 height 32
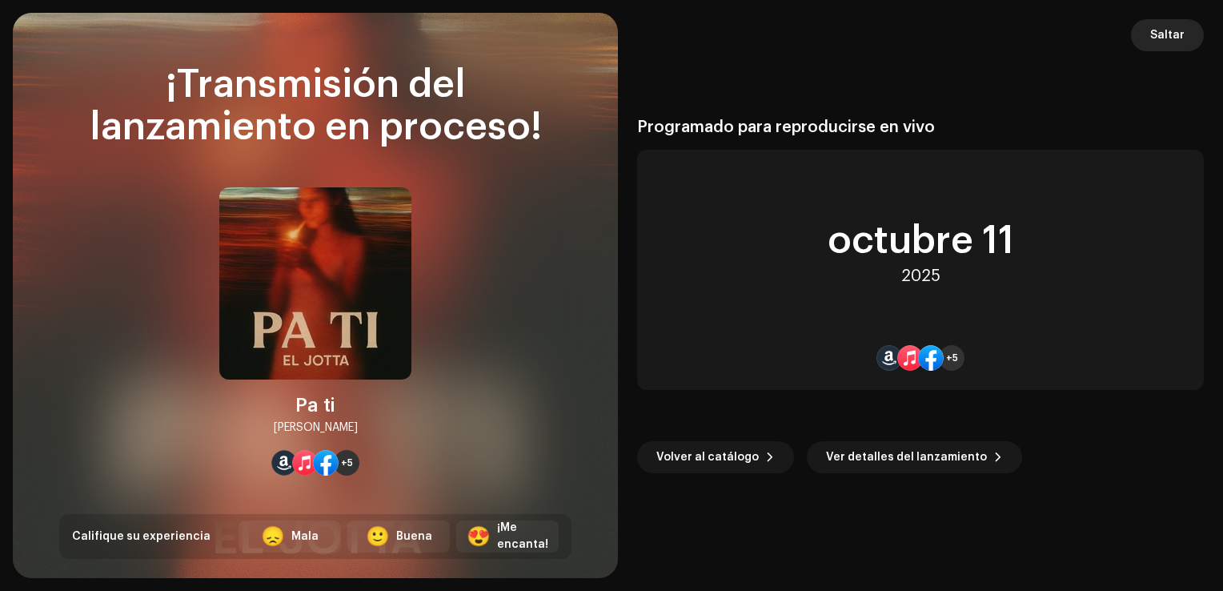
click at [1183, 32] on span "Saltar" at bounding box center [1167, 35] width 34 height 32
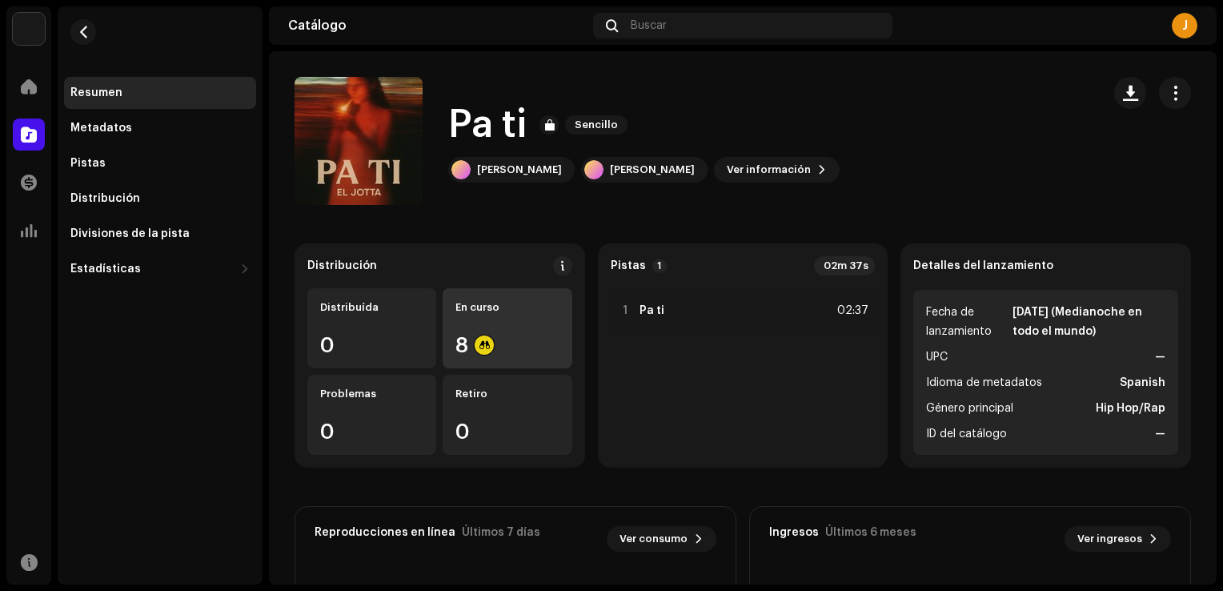
click at [470, 346] on div "8" at bounding box center [506, 344] width 103 height 21
